Goal: Find specific page/section: Find specific page/section

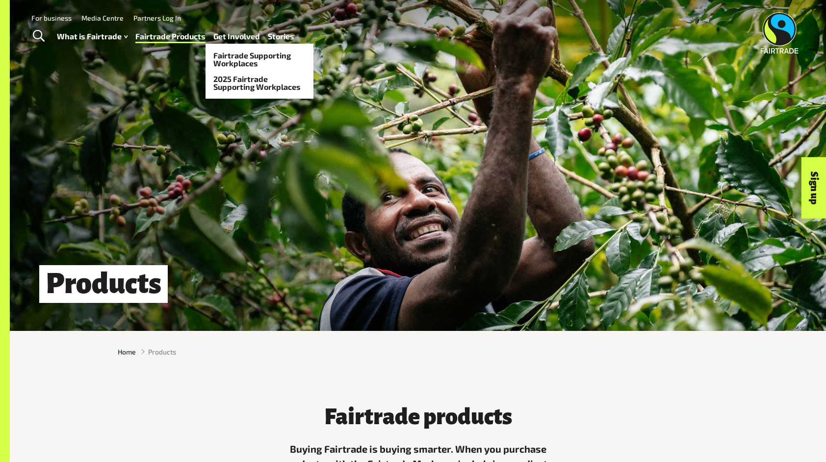
click at [239, 36] on link "Get Involved" at bounding box center [236, 36] width 47 height 14
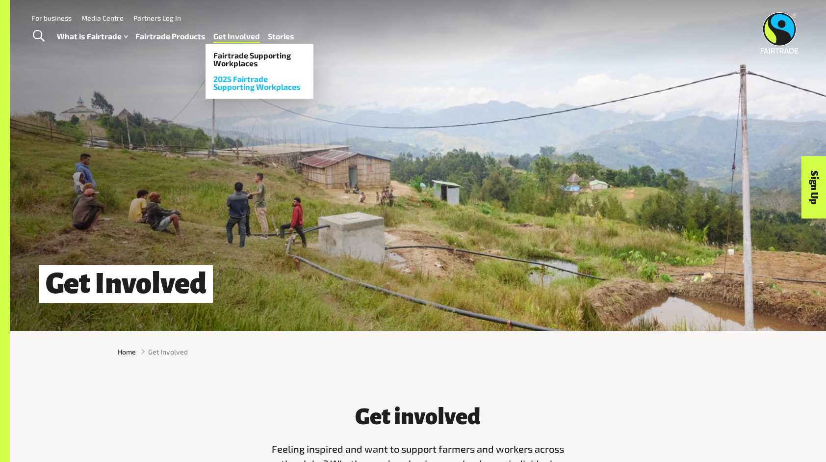
click at [226, 83] on link "2025 Fairtrade Supporting Workplaces" at bounding box center [260, 83] width 108 height 24
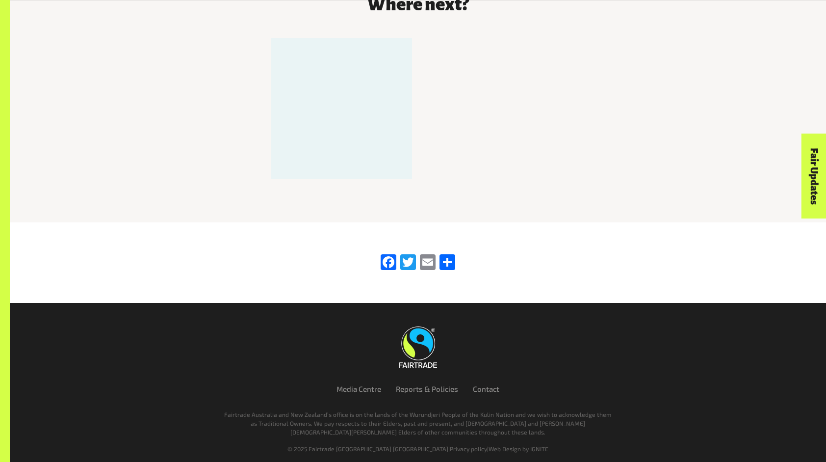
scroll to position [1702, 0]
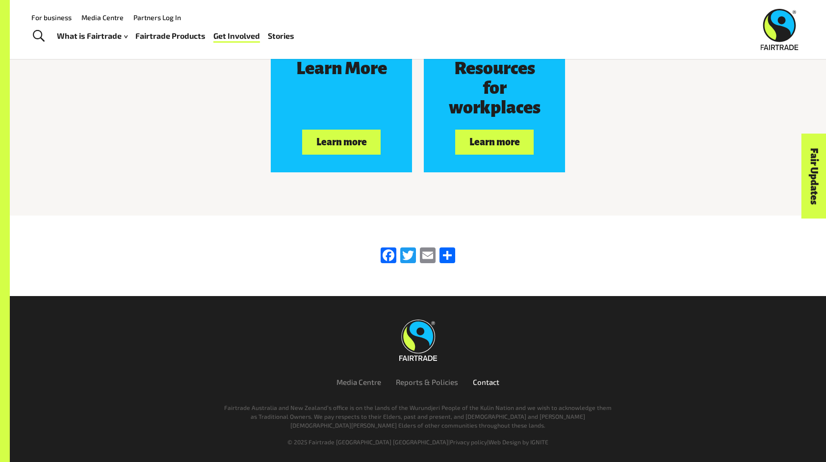
click at [481, 383] on link "Contact" at bounding box center [486, 381] width 26 height 9
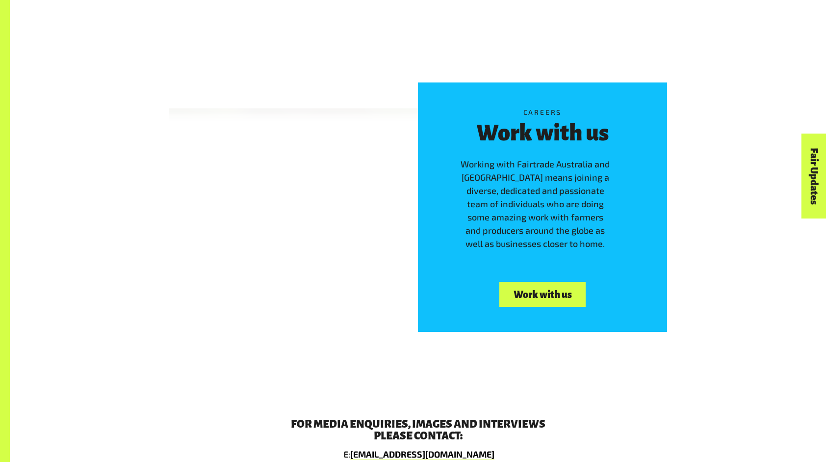
scroll to position [1334, 0]
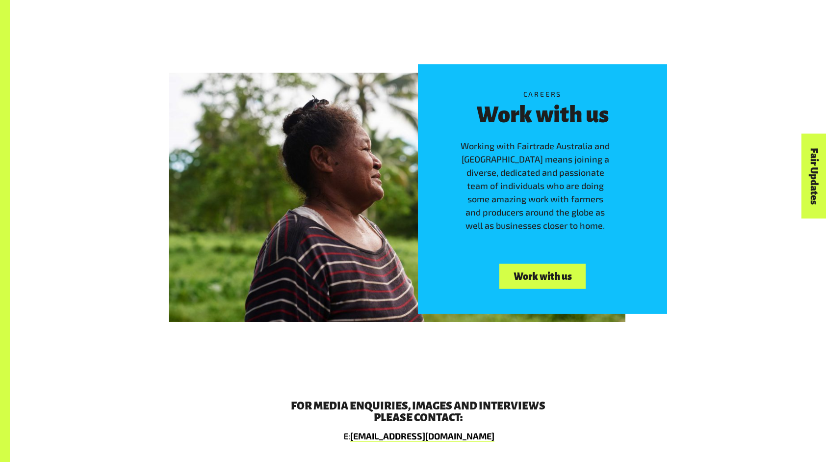
click at [541, 277] on link "Work with us" at bounding box center [542, 275] width 86 height 25
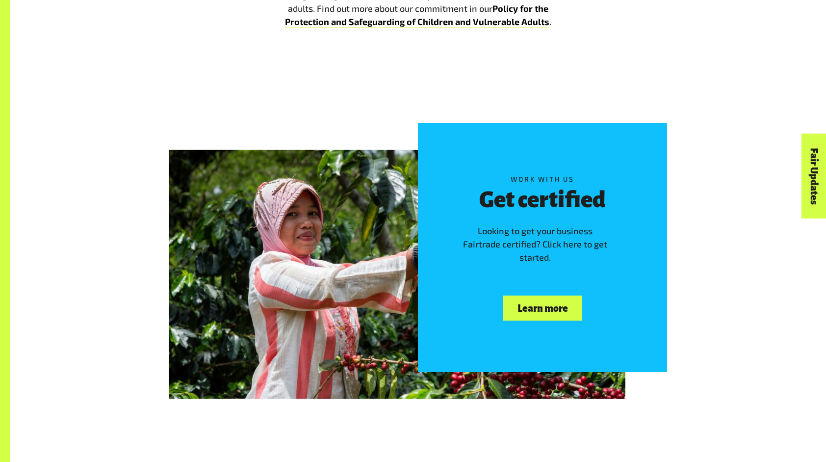
scroll to position [961, 0]
